Goal: Consume media (video, audio)

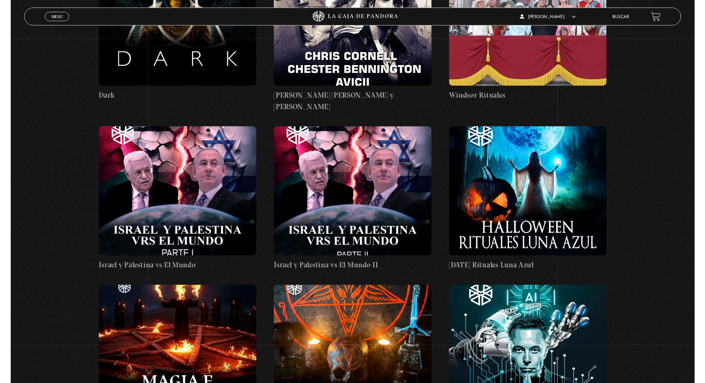
scroll to position [17514, 0]
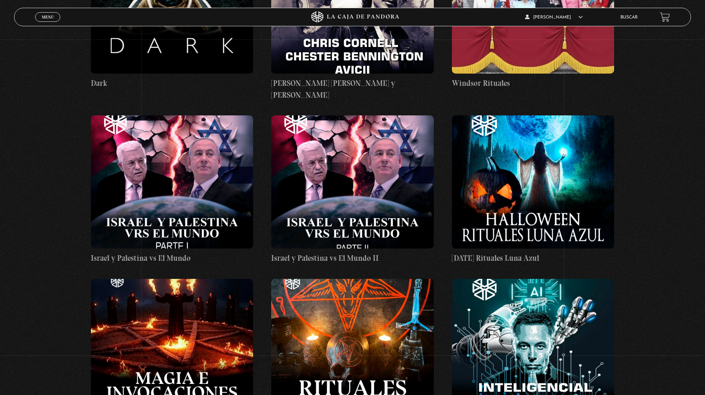
click at [538, 279] on figure at bounding box center [533, 345] width 163 height 133
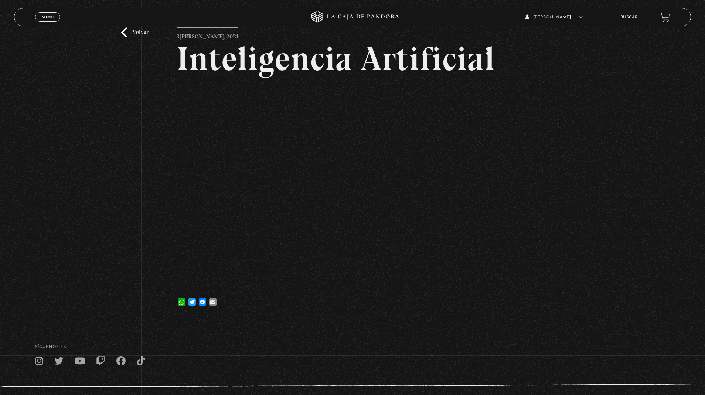
scroll to position [59, 0]
